Goal: Use online tool/utility: Utilize a website feature to perform a specific function

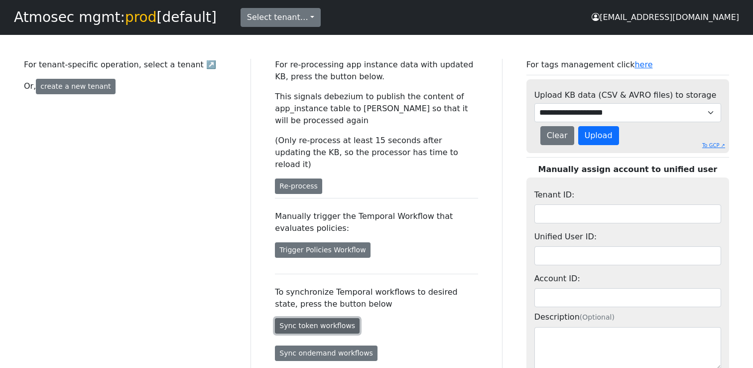
click at [324, 318] on button "Sync token workflows" at bounding box center [317, 325] width 85 height 15
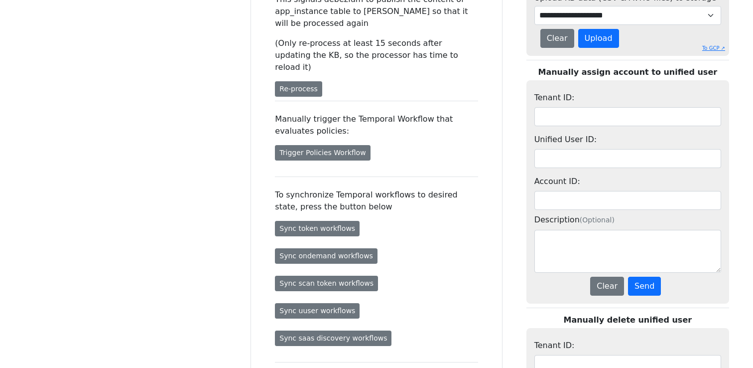
scroll to position [95, 0]
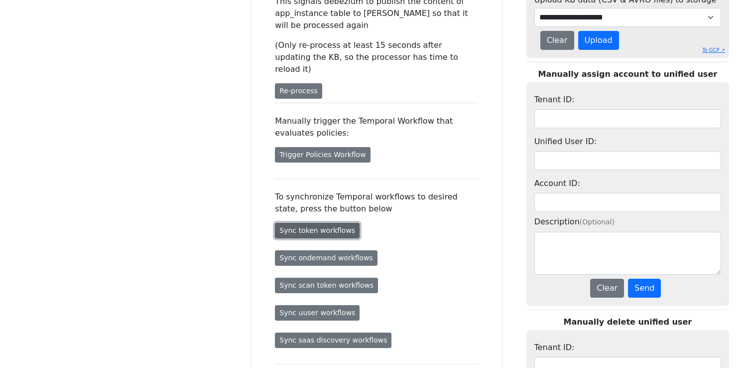
click at [330, 223] on button "Sync token workflows" at bounding box center [317, 230] width 85 height 15
